Goal: Entertainment & Leisure: Consume media (video, audio)

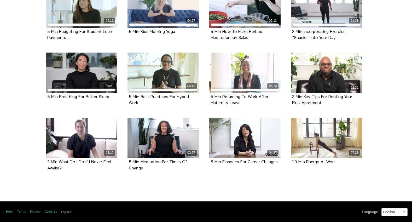
scroll to position [211, 0]
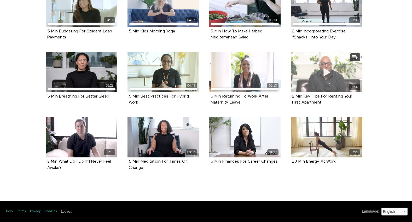
click at [325, 70] on icon at bounding box center [327, 72] width 16 height 9
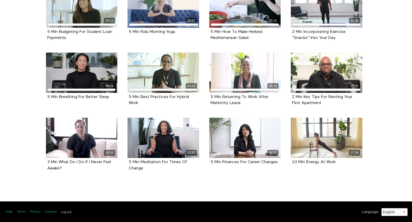
scroll to position [211, 0]
